Goal: Task Accomplishment & Management: Use online tool/utility

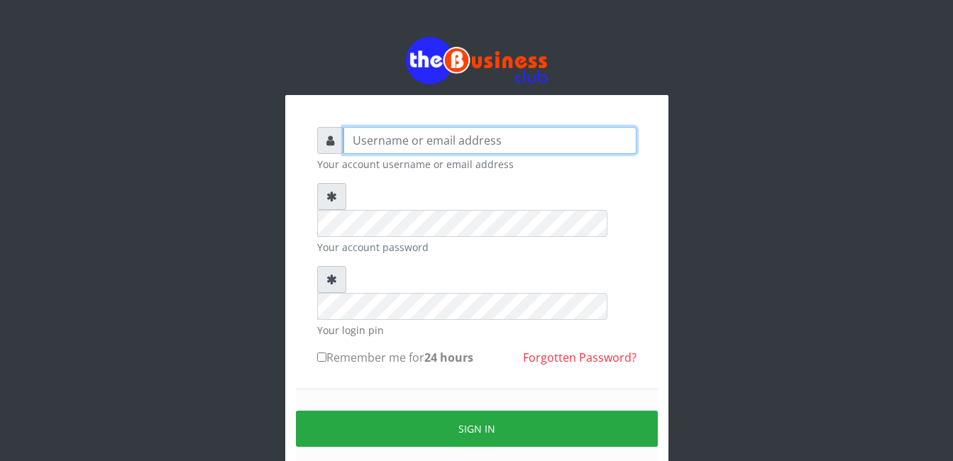
type input "adejimifunmilola829@gmail.com"
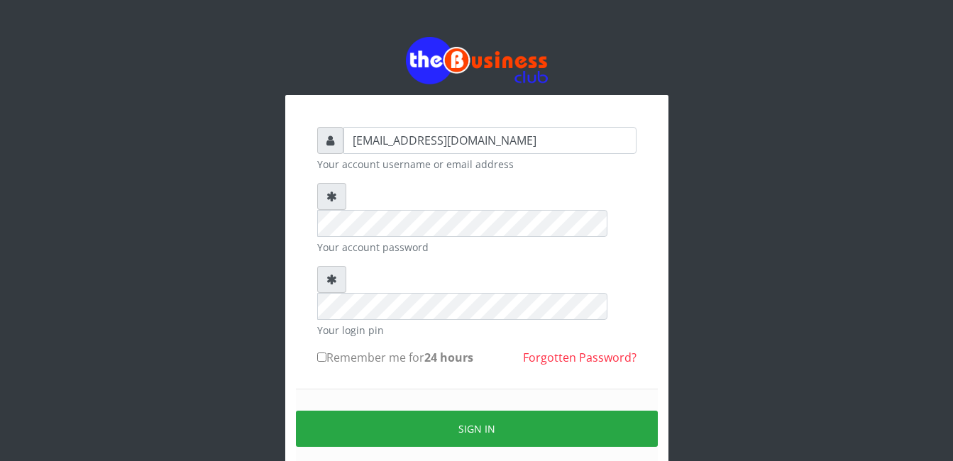
click at [317, 353] on input "Remember me for 24 hours" at bounding box center [321, 357] width 9 height 9
checkbox input "true"
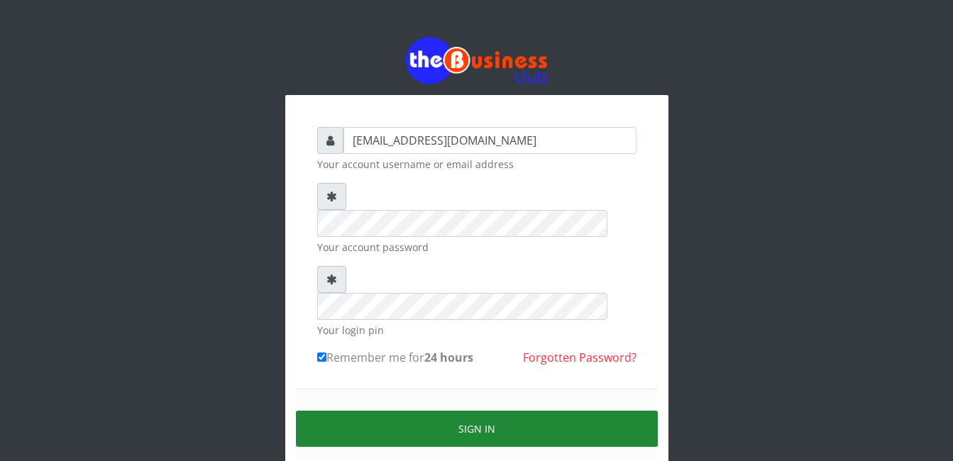
click at [485, 411] on button "Sign in" at bounding box center [477, 429] width 362 height 36
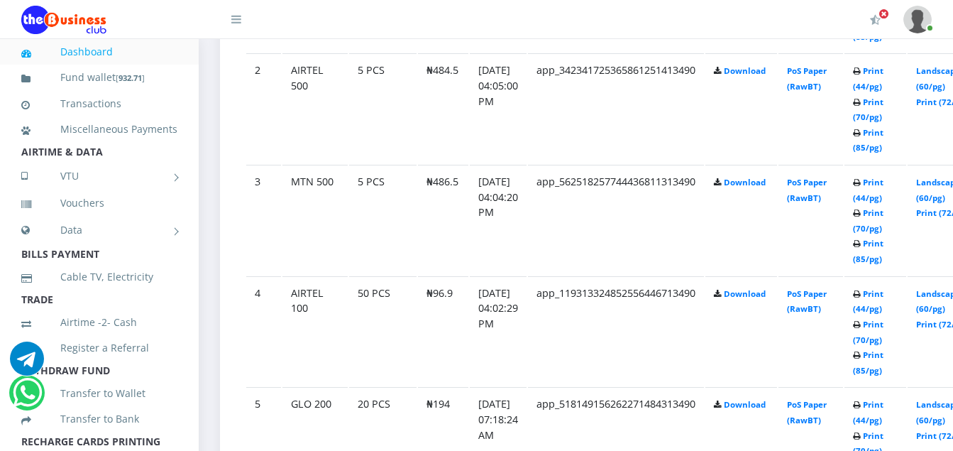
scroll to position [937, 0]
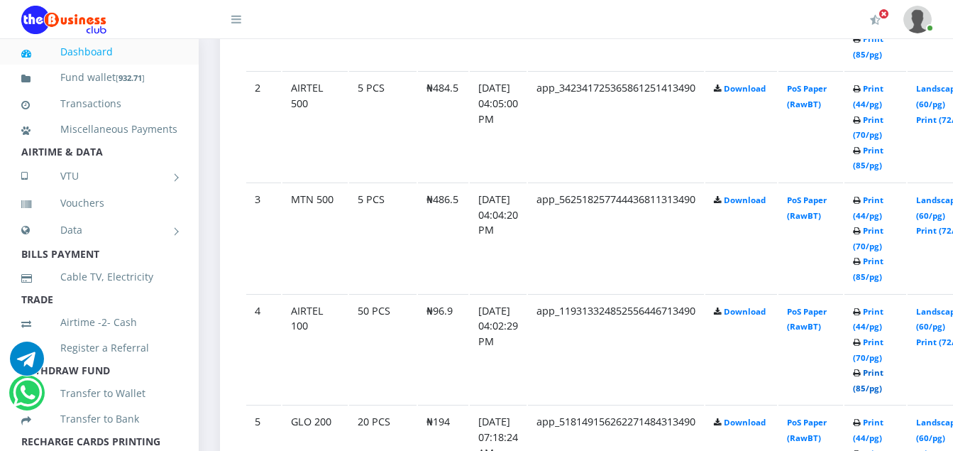
click at [883, 372] on link "Print (85/pg)" at bounding box center [868, 380] width 31 height 26
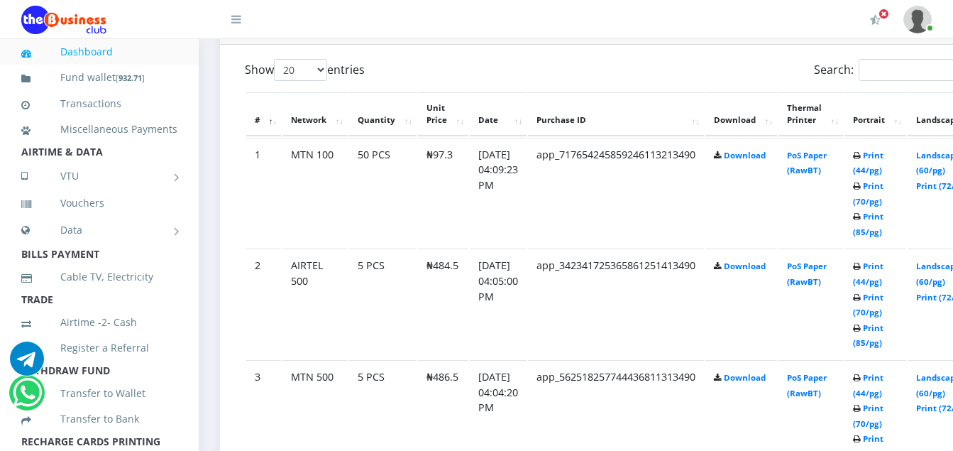
scroll to position [749, 0]
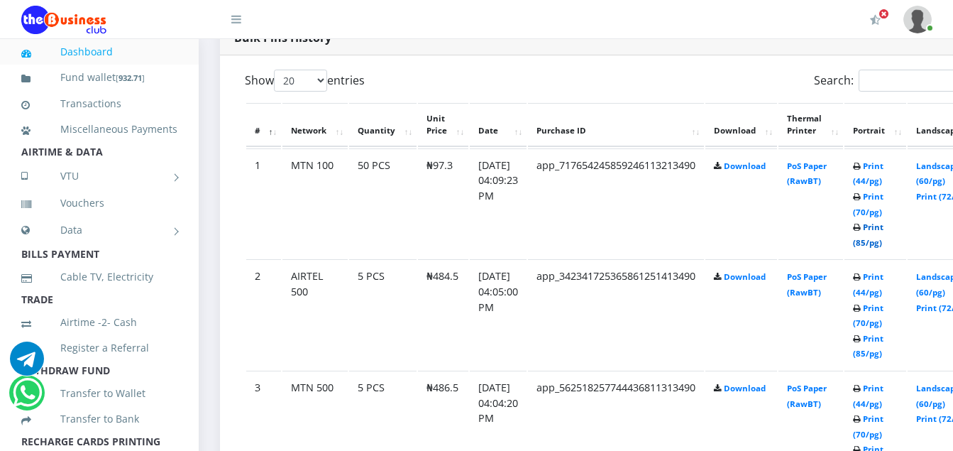
click at [883, 225] on link "Print (85/pg)" at bounding box center [868, 234] width 31 height 26
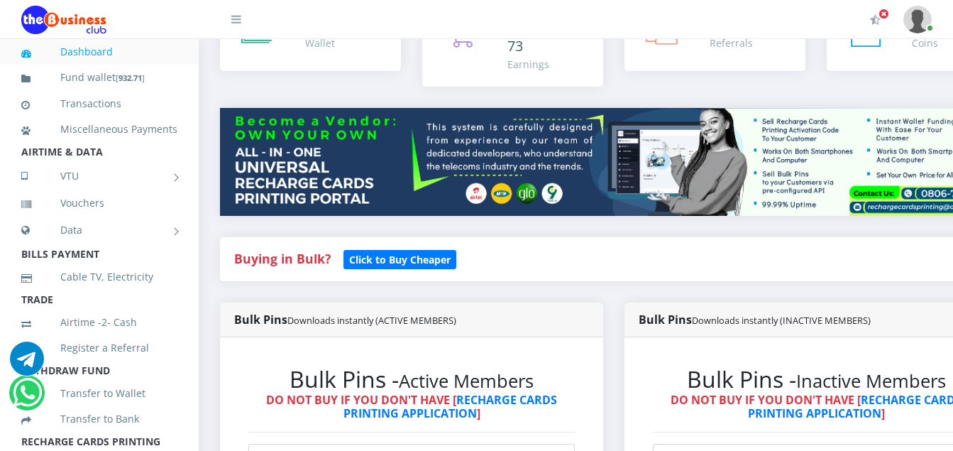
scroll to position [142, 0]
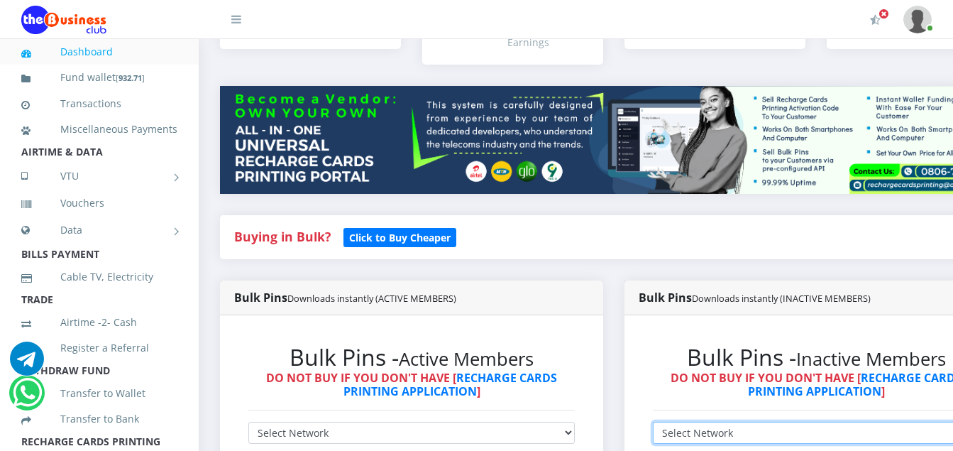
click at [952, 436] on select "Select Network MTN Globacom 9Mobile Airtel" at bounding box center [816, 432] width 326 height 22
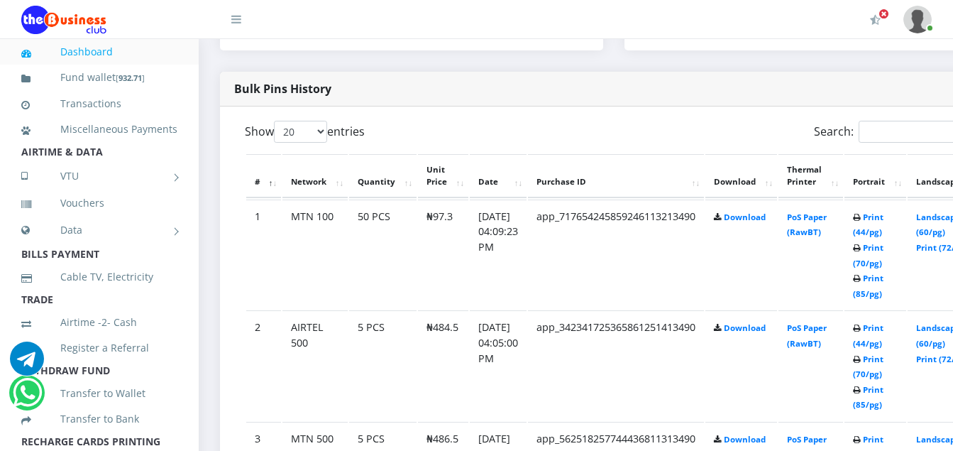
scroll to position [724, 0]
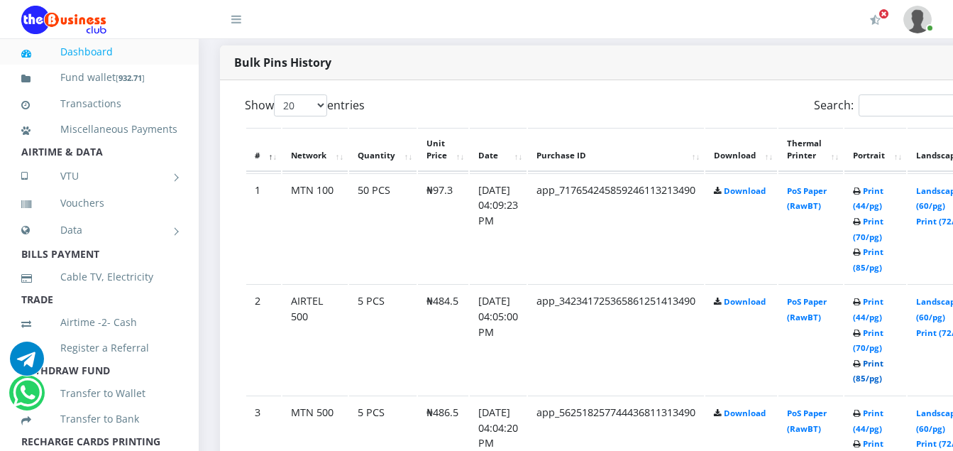
click at [883, 366] on link "Print (85/pg)" at bounding box center [868, 371] width 31 height 26
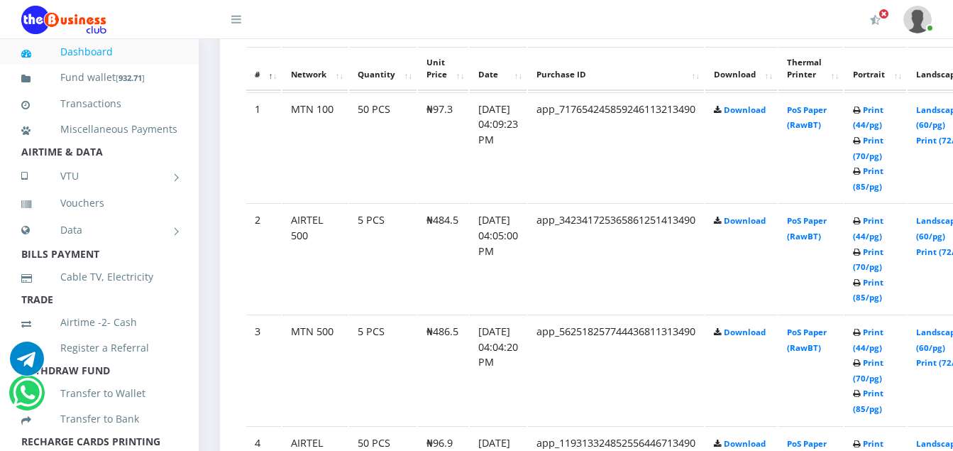
scroll to position [807, 0]
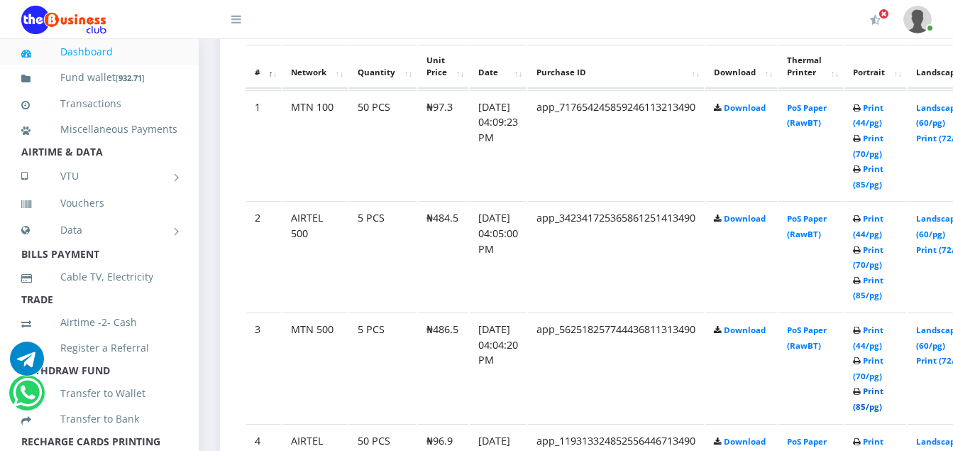
click at [883, 389] on link "Print (85/pg)" at bounding box center [868, 398] width 31 height 26
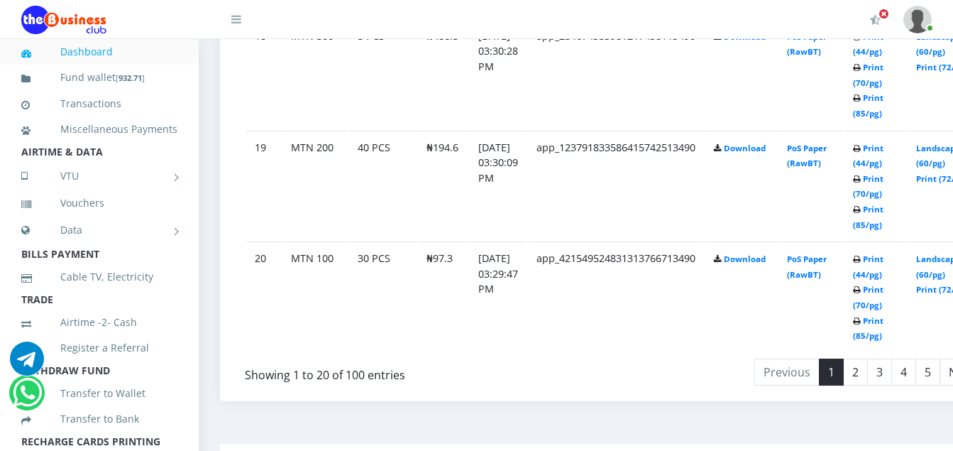
scroll to position [2897, 0]
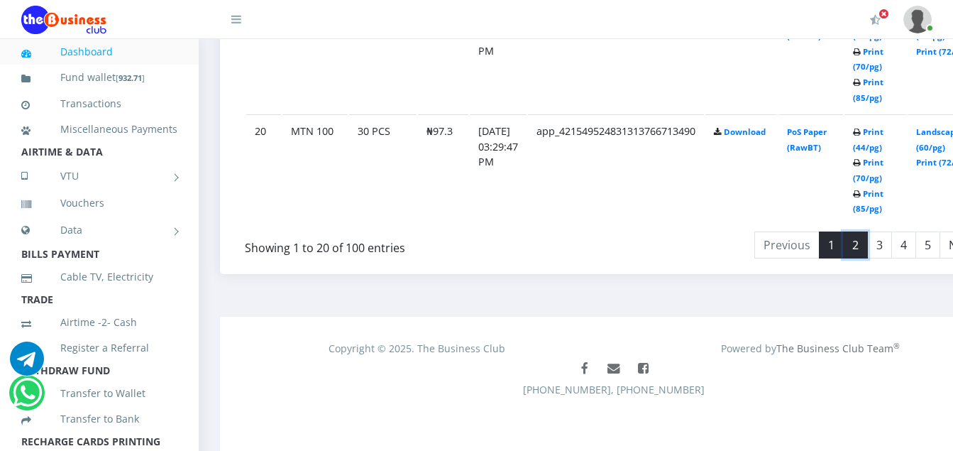
click at [868, 247] on link "2" at bounding box center [855, 244] width 25 height 27
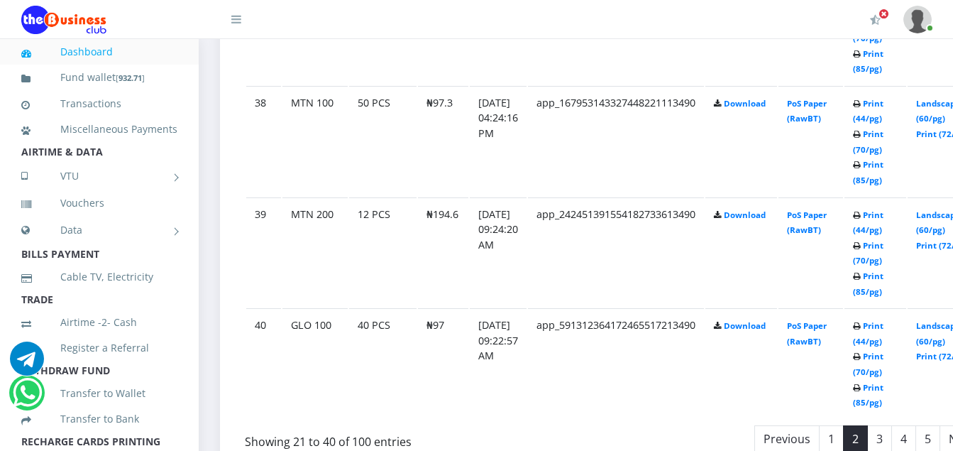
scroll to position [2698, 0]
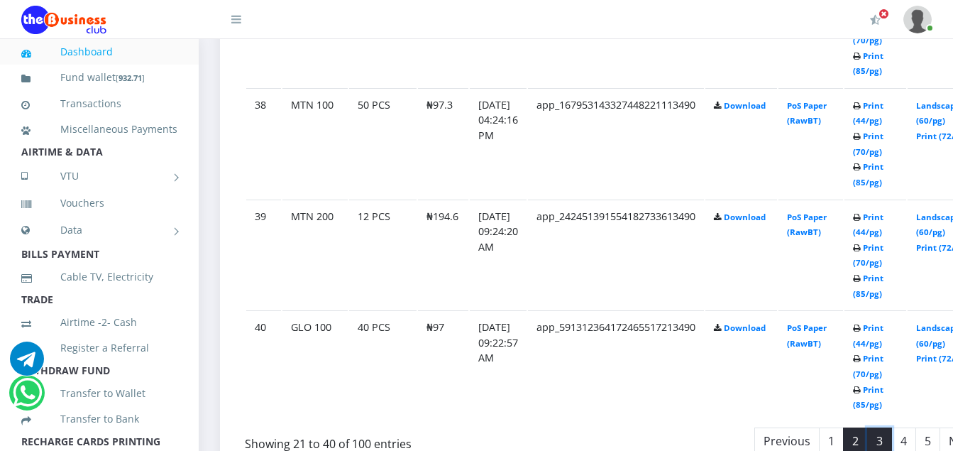
click at [892, 443] on link "3" at bounding box center [879, 440] width 25 height 27
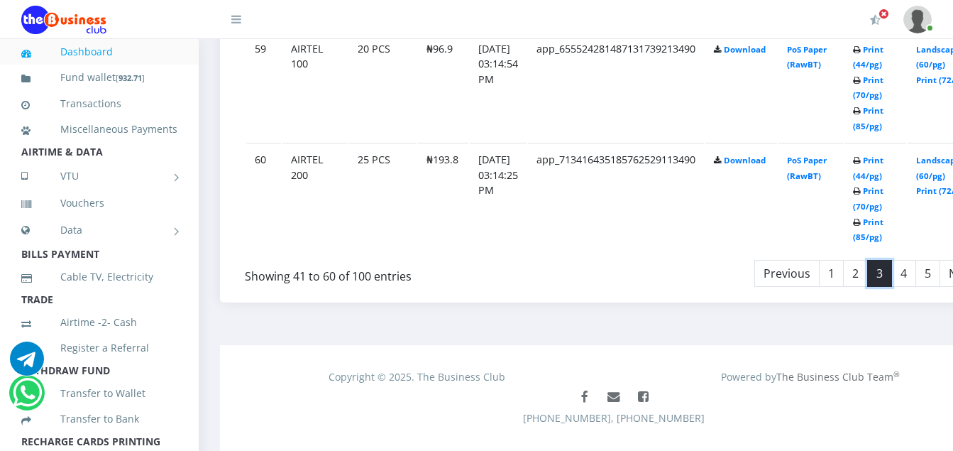
scroll to position [2875, 0]
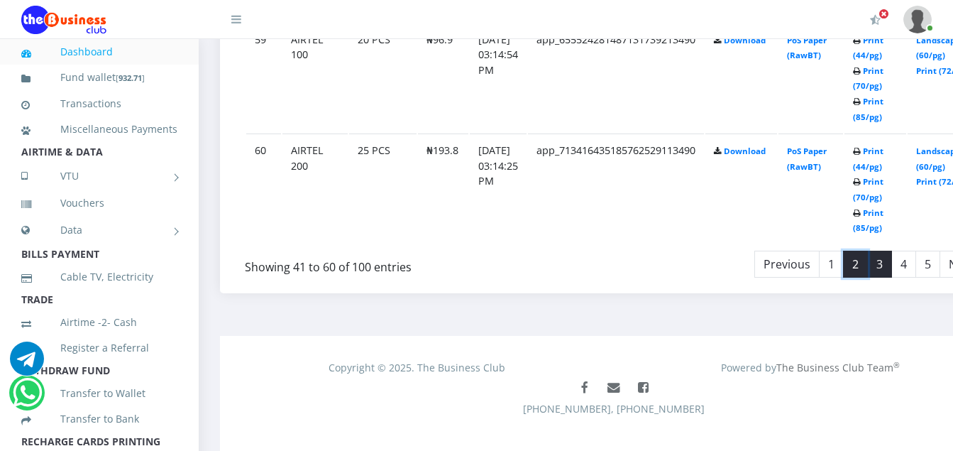
click at [868, 268] on link "2" at bounding box center [855, 263] width 25 height 27
click at [318, 275] on div "Showing 21 to 40 of 100 entries" at bounding box center [393, 262] width 297 height 27
click at [353, 265] on div "Showing 21 to 40 of 100 entries" at bounding box center [393, 262] width 297 height 27
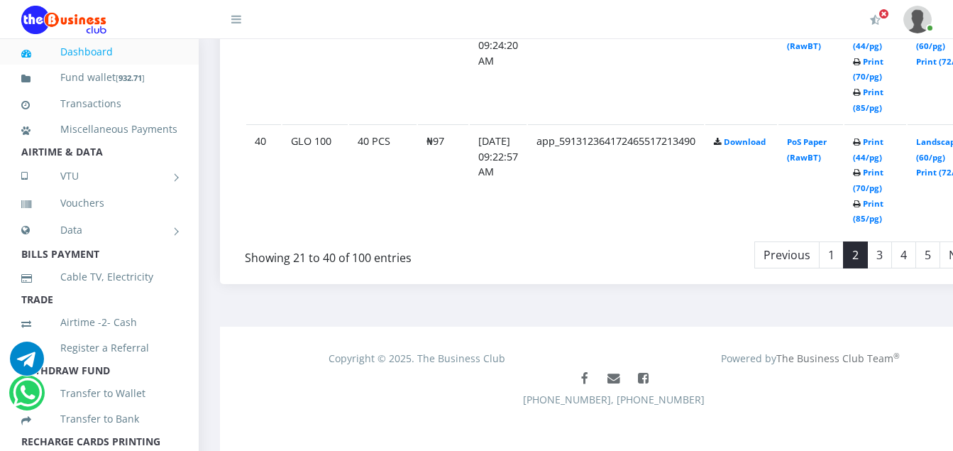
scroll to position [2897, 0]
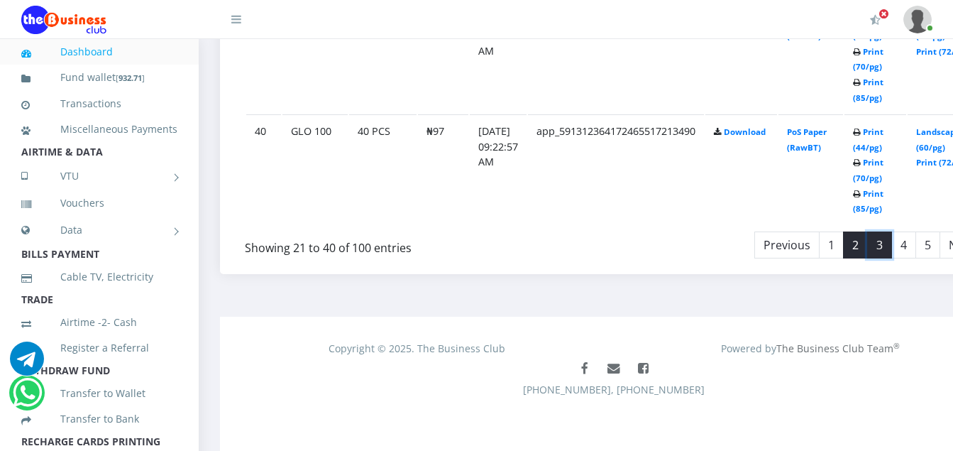
click at [892, 252] on link "3" at bounding box center [879, 244] width 25 height 27
click at [916, 243] on link "4" at bounding box center [903, 244] width 25 height 27
click at [940, 241] on link "5" at bounding box center [927, 244] width 25 height 27
click at [940, 239] on link "5" at bounding box center [927, 244] width 25 height 27
click at [916, 243] on link "4" at bounding box center [903, 244] width 25 height 27
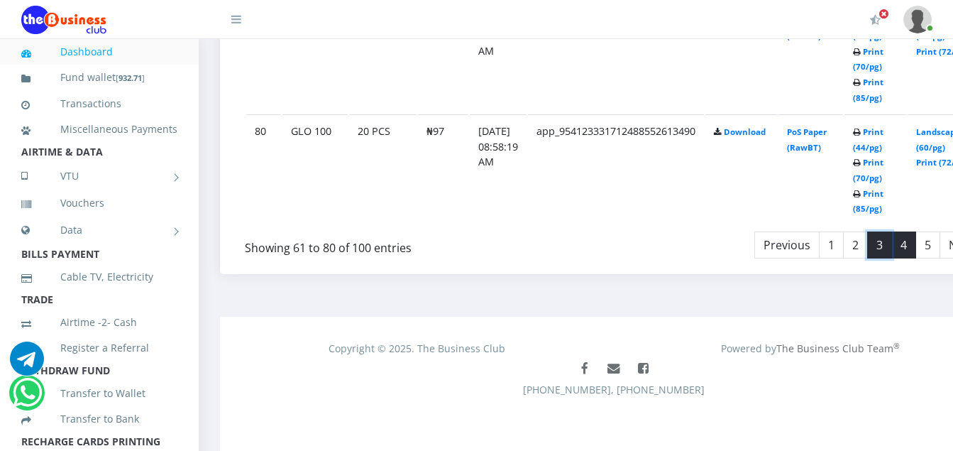
click at [892, 244] on link "3" at bounding box center [879, 244] width 25 height 27
click at [844, 241] on link "1" at bounding box center [831, 244] width 25 height 27
click at [916, 249] on link "4" at bounding box center [903, 244] width 25 height 27
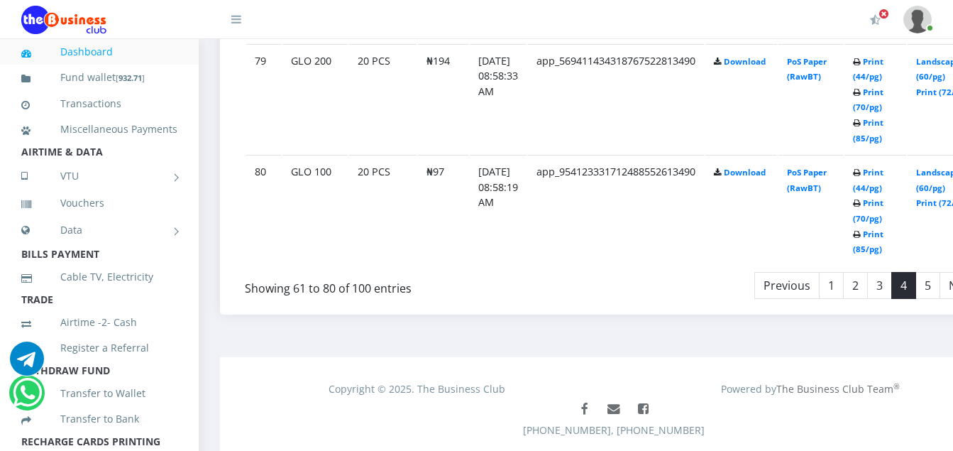
scroll to position [2883, 0]
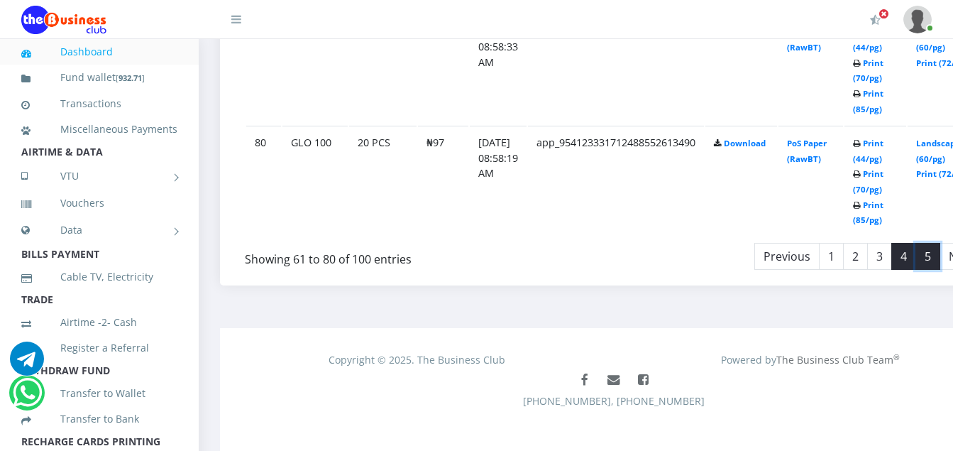
click at [940, 261] on link "5" at bounding box center [927, 256] width 25 height 27
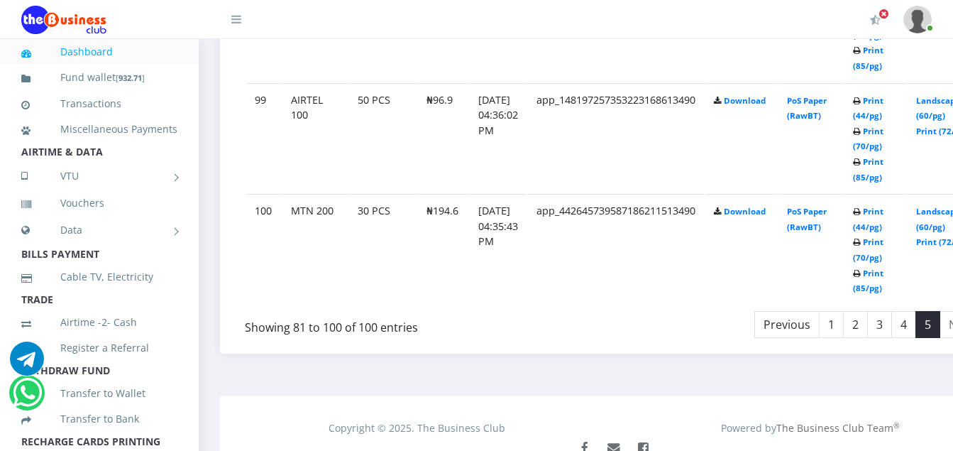
scroll to position [2798, 0]
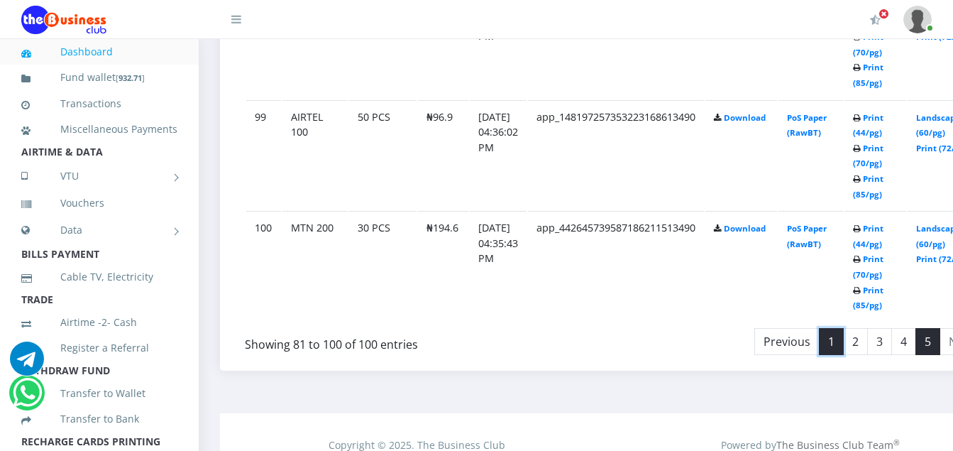
click at [844, 352] on link "1" at bounding box center [831, 341] width 25 height 27
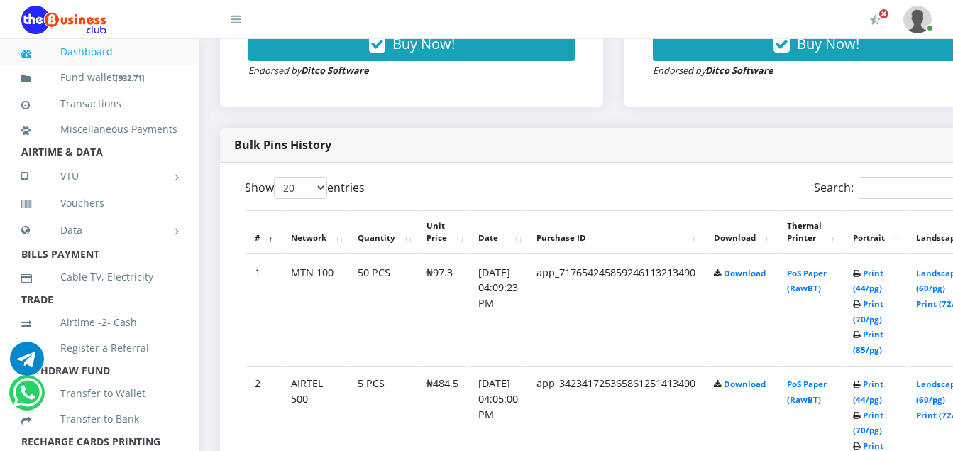
scroll to position [632, 0]
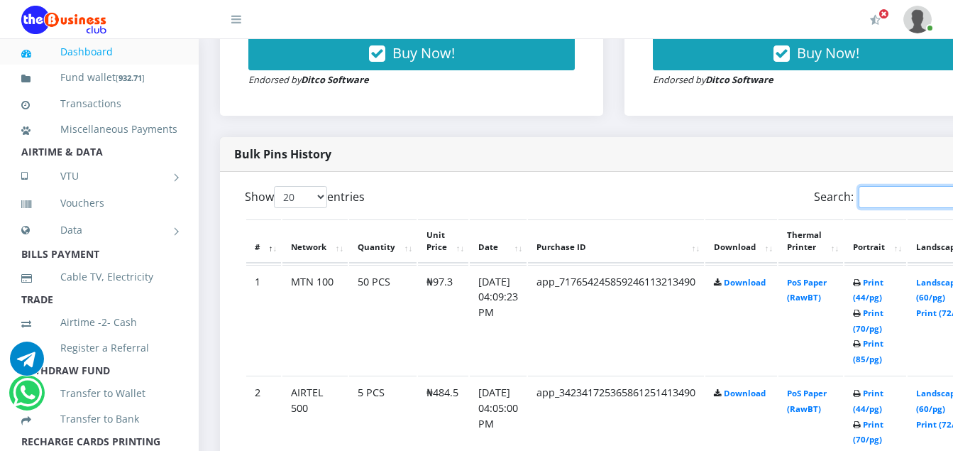
click at [891, 199] on input "Search:" at bounding box center [920, 197] width 124 height 22
drag, startPoint x: 891, startPoint y: 199, endPoint x: 890, endPoint y: 208, distance: 8.5
click at [890, 208] on input "Search:" at bounding box center [920, 197] width 124 height 22
drag, startPoint x: 904, startPoint y: 207, endPoint x: 912, endPoint y: 206, distance: 8.5
click at [912, 206] on input "22" at bounding box center [920, 197] width 124 height 22
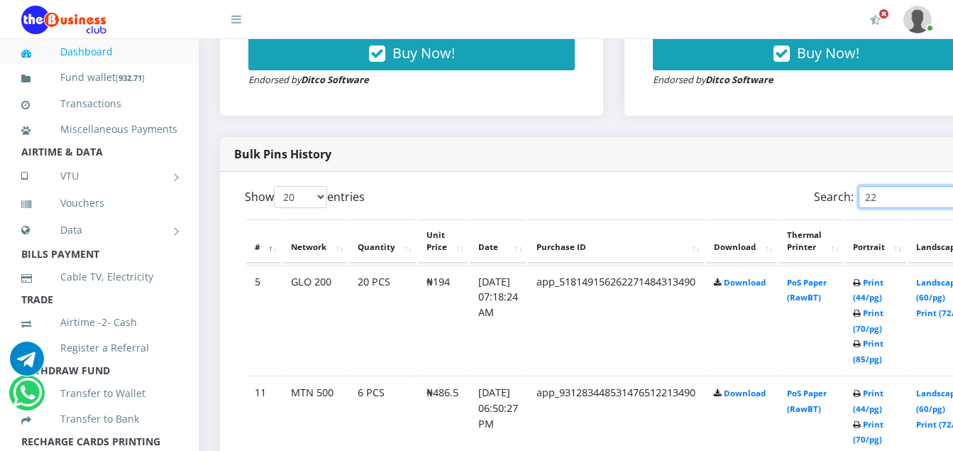
click at [912, 206] on input "22" at bounding box center [920, 197] width 124 height 22
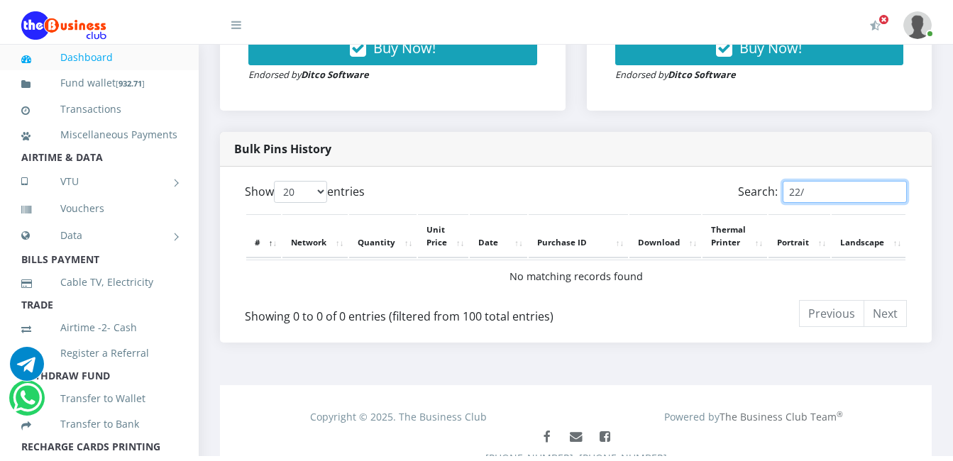
scroll to position [619, 0]
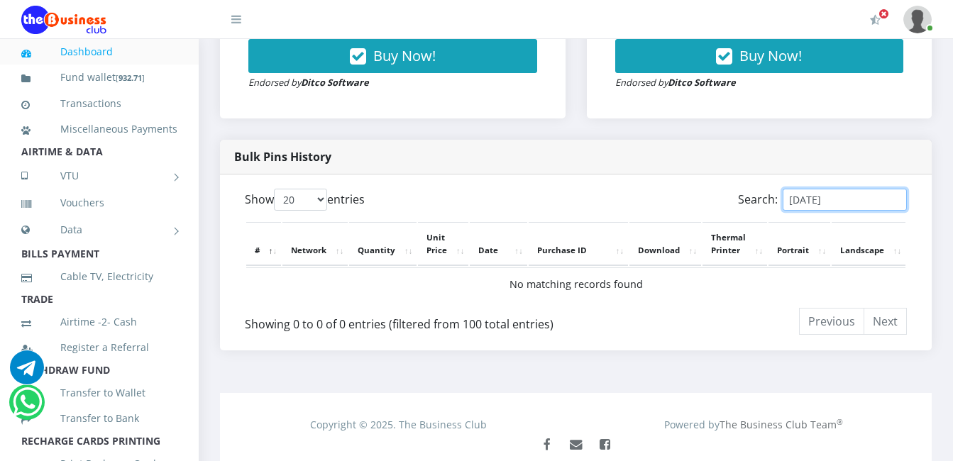
type input "22/8/2025"
click at [765, 200] on label "Search: 22/8/2025" at bounding box center [822, 200] width 169 height 22
click at [783, 200] on input "22/8/2025" at bounding box center [845, 200] width 124 height 22
click at [312, 248] on th "Network" at bounding box center [314, 244] width 65 height 44
click at [375, 248] on th "Quantity" at bounding box center [382, 244] width 67 height 44
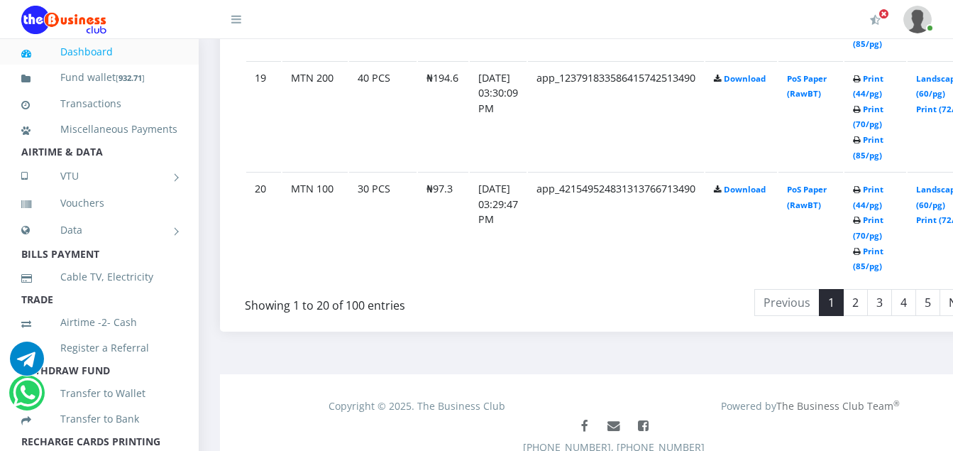
scroll to position [2838, 0]
click at [868, 301] on link "2" at bounding box center [855, 300] width 25 height 27
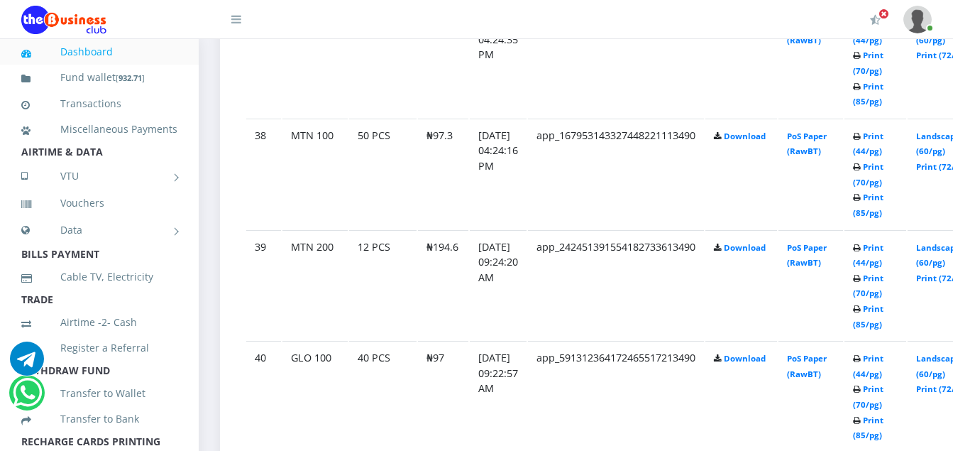
scroll to position [2639, 0]
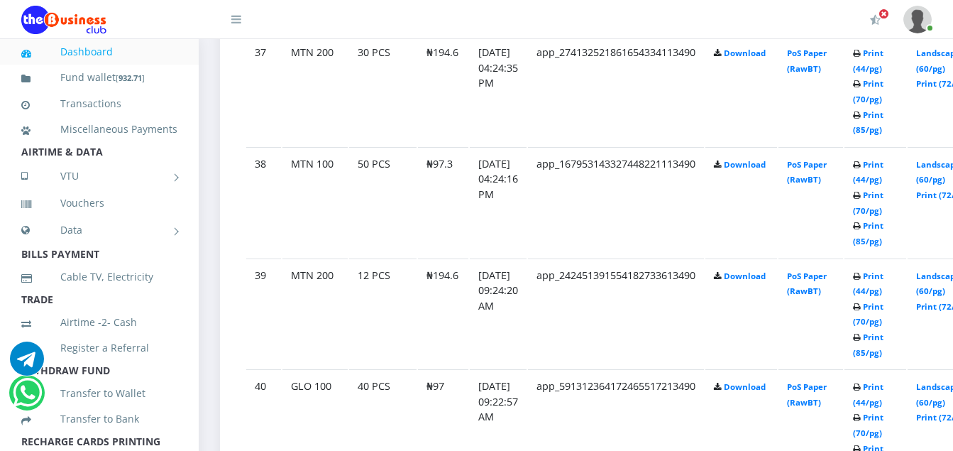
click at [854, 30] on div "My Profile Settings Logout" at bounding box center [601, 20] width 662 height 40
